Goal: Information Seeking & Learning: Understand process/instructions

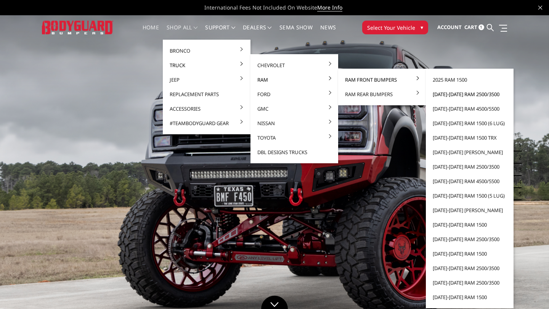
click at [462, 95] on link "[DATE]-[DATE] Ram 2500/3500" at bounding box center [470, 94] width 82 height 14
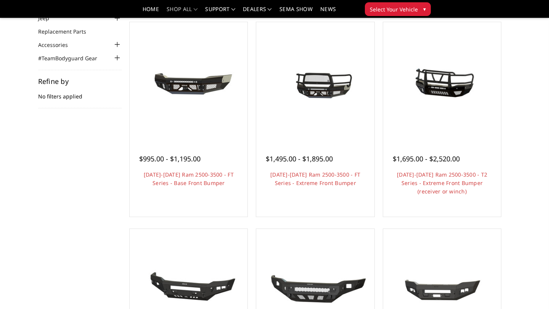
scroll to position [79, 0]
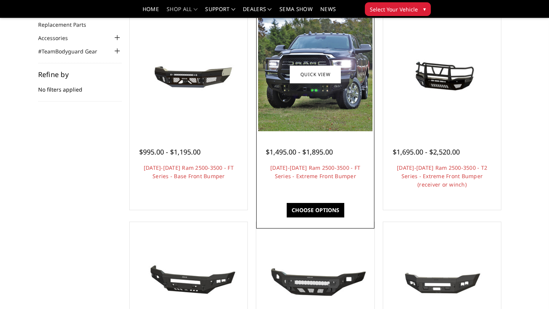
click at [322, 114] on img at bounding box center [315, 74] width 114 height 114
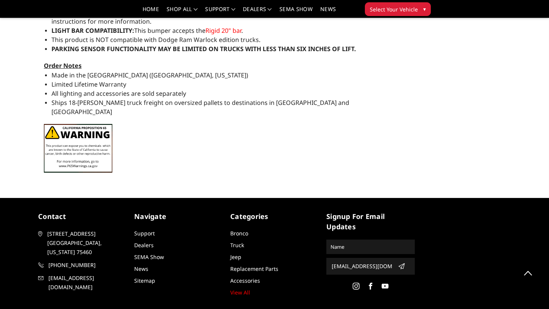
scroll to position [721, 0]
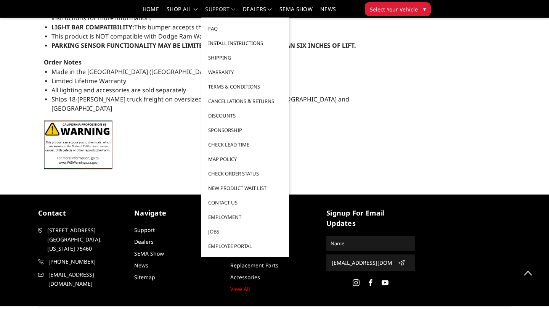
click at [238, 44] on link "Install Instructions" at bounding box center [245, 43] width 82 height 14
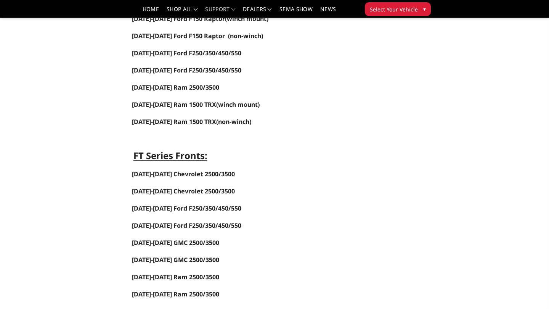
scroll to position [320, 0]
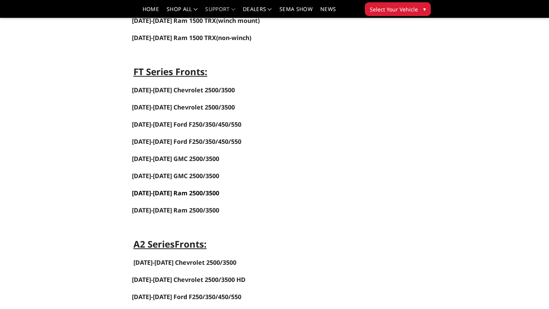
click at [188, 192] on link "[DATE]-[DATE] Ram 2500/3500" at bounding box center [175, 193] width 87 height 8
